Goal: Transaction & Acquisition: Book appointment/travel/reservation

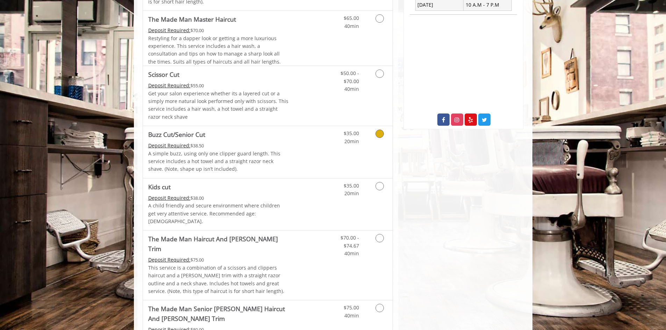
scroll to position [314, 0]
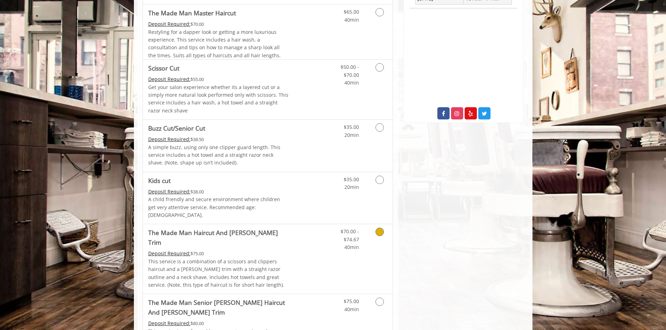
click at [379, 229] on link "Grooming services" at bounding box center [378, 237] width 18 height 27
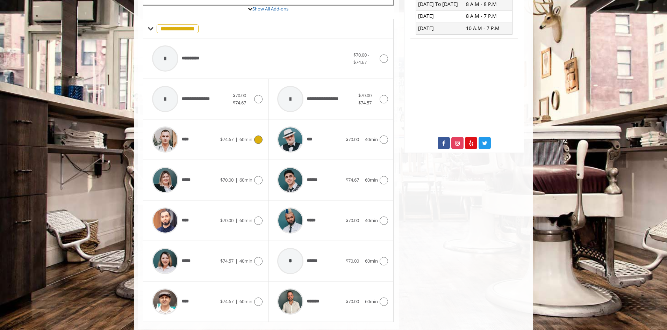
scroll to position [285, 0]
click at [205, 137] on div "****" at bounding box center [184, 138] width 72 height 33
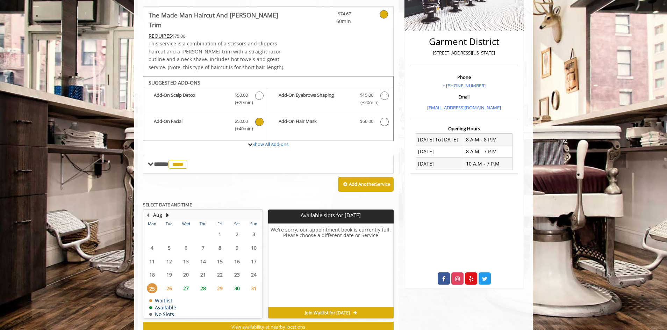
scroll to position [162, 0]
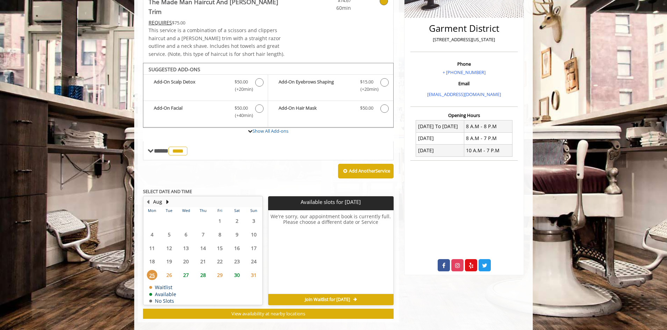
click at [184, 270] on span "27" at bounding box center [186, 275] width 10 height 10
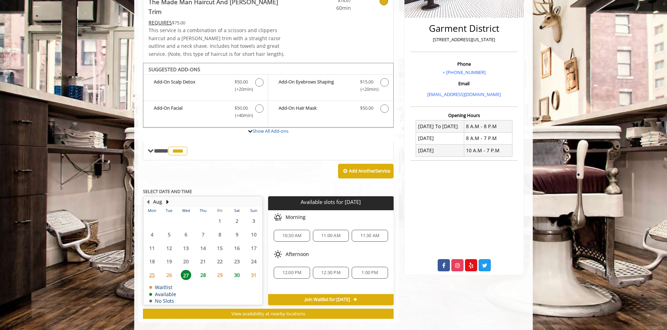
click at [205, 270] on span "28" at bounding box center [203, 275] width 10 height 10
click at [221, 270] on span "29" at bounding box center [220, 275] width 10 height 10
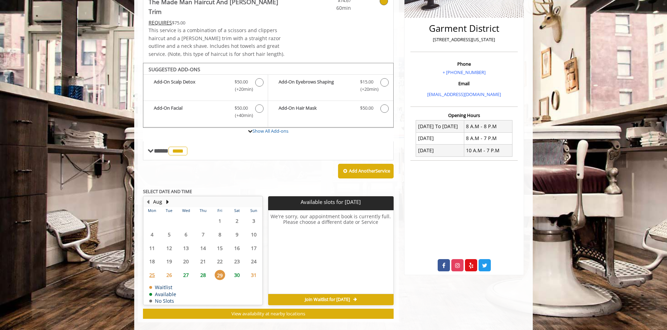
click at [238, 270] on span "30" at bounding box center [237, 275] width 10 height 10
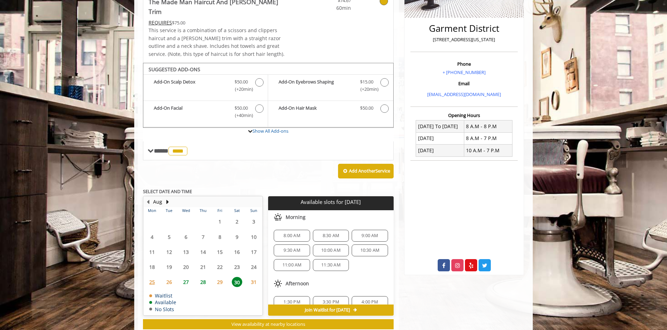
scroll to position [173, 0]
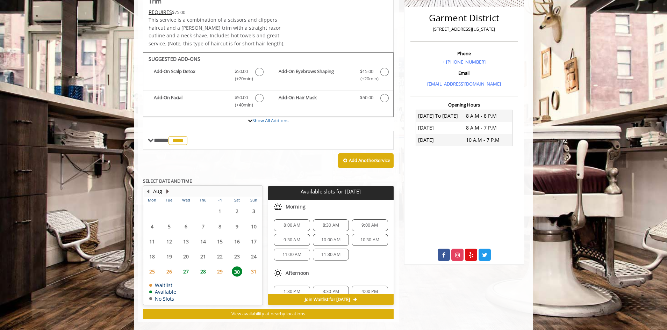
click at [169, 188] on button "Next Month" at bounding box center [168, 192] width 6 height 8
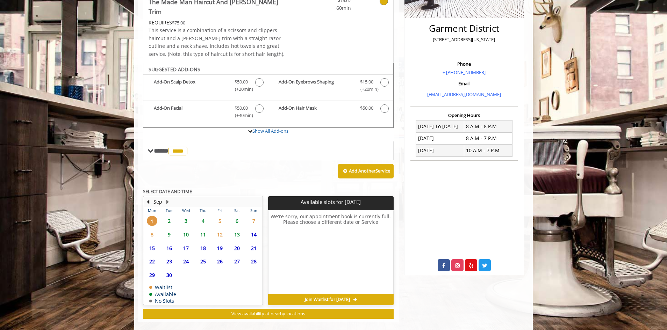
click at [169, 216] on span "2" at bounding box center [169, 221] width 10 height 10
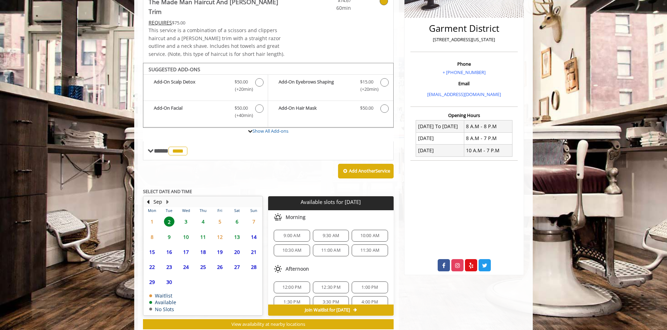
scroll to position [173, 0]
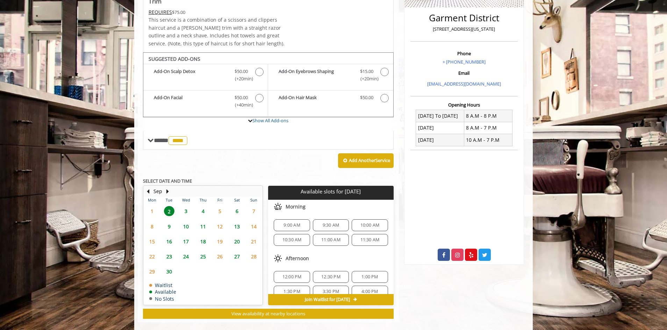
click at [293, 223] on span "9:00 AM" at bounding box center [291, 226] width 16 height 6
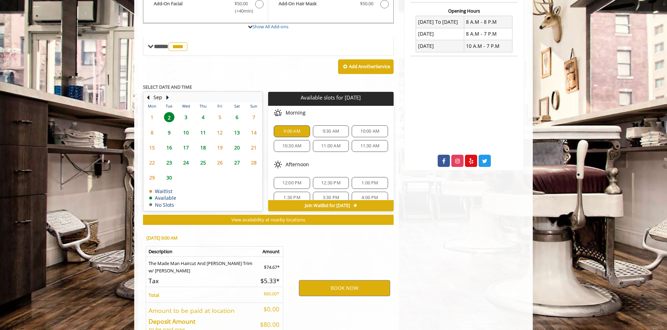
scroll to position [299, 0]
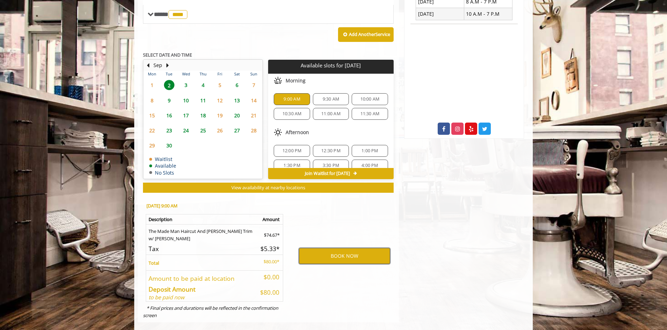
click at [346, 249] on button "BOOK NOW" at bounding box center [344, 256] width 91 height 16
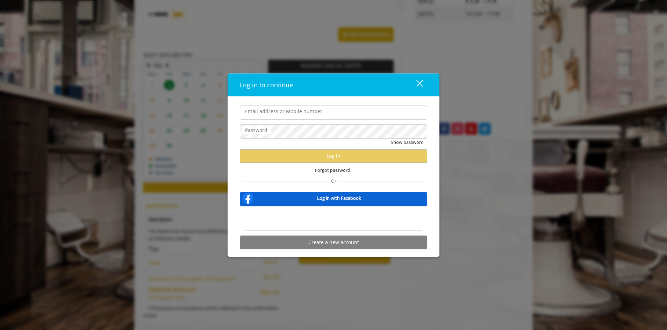
type input "**********"
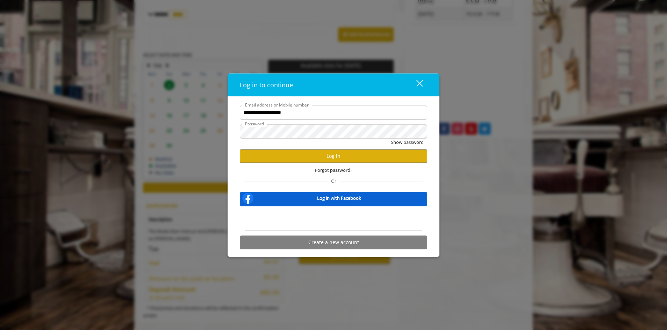
scroll to position [0, 0]
click at [332, 157] on button "Log in" at bounding box center [333, 156] width 187 height 14
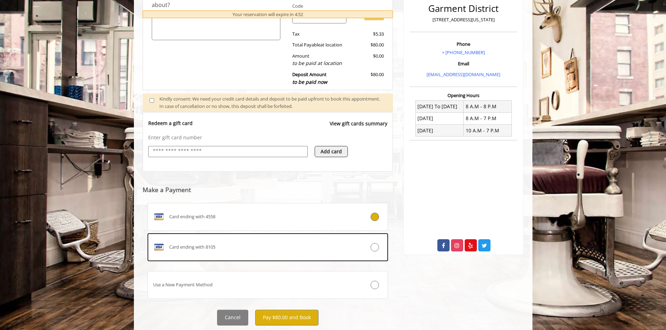
scroll to position [200, 0]
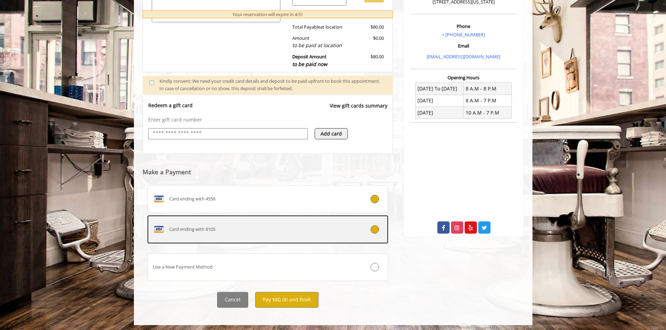
click at [374, 231] on icon at bounding box center [374, 229] width 8 height 8
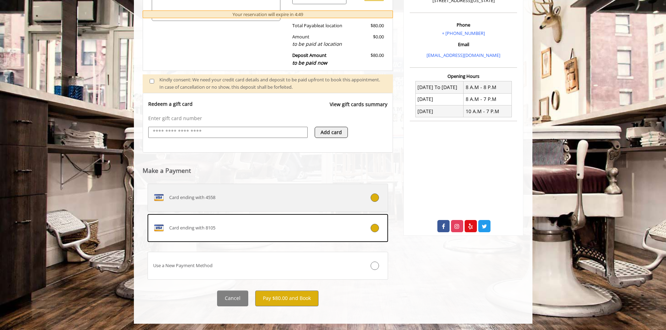
scroll to position [202, 0]
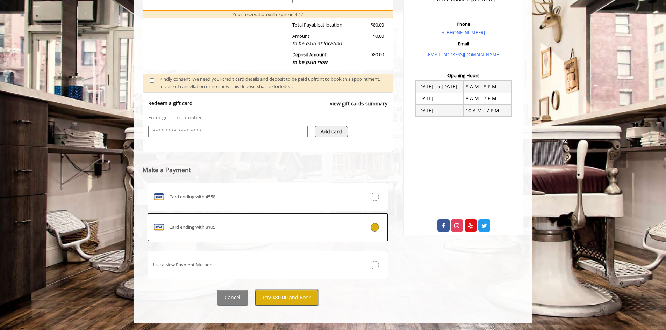
click at [281, 299] on button "Pay $80.00 and Book" at bounding box center [286, 298] width 63 height 16
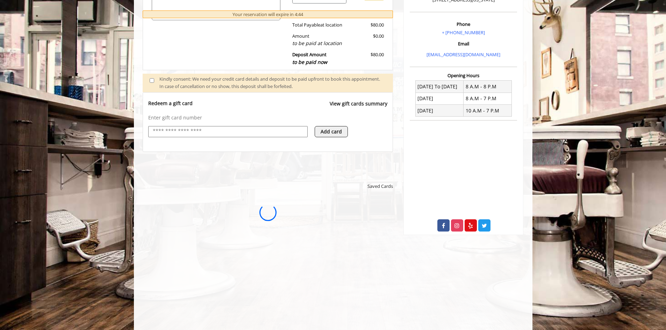
scroll to position [0, 0]
